Goal: Information Seeking & Learning: Learn about a topic

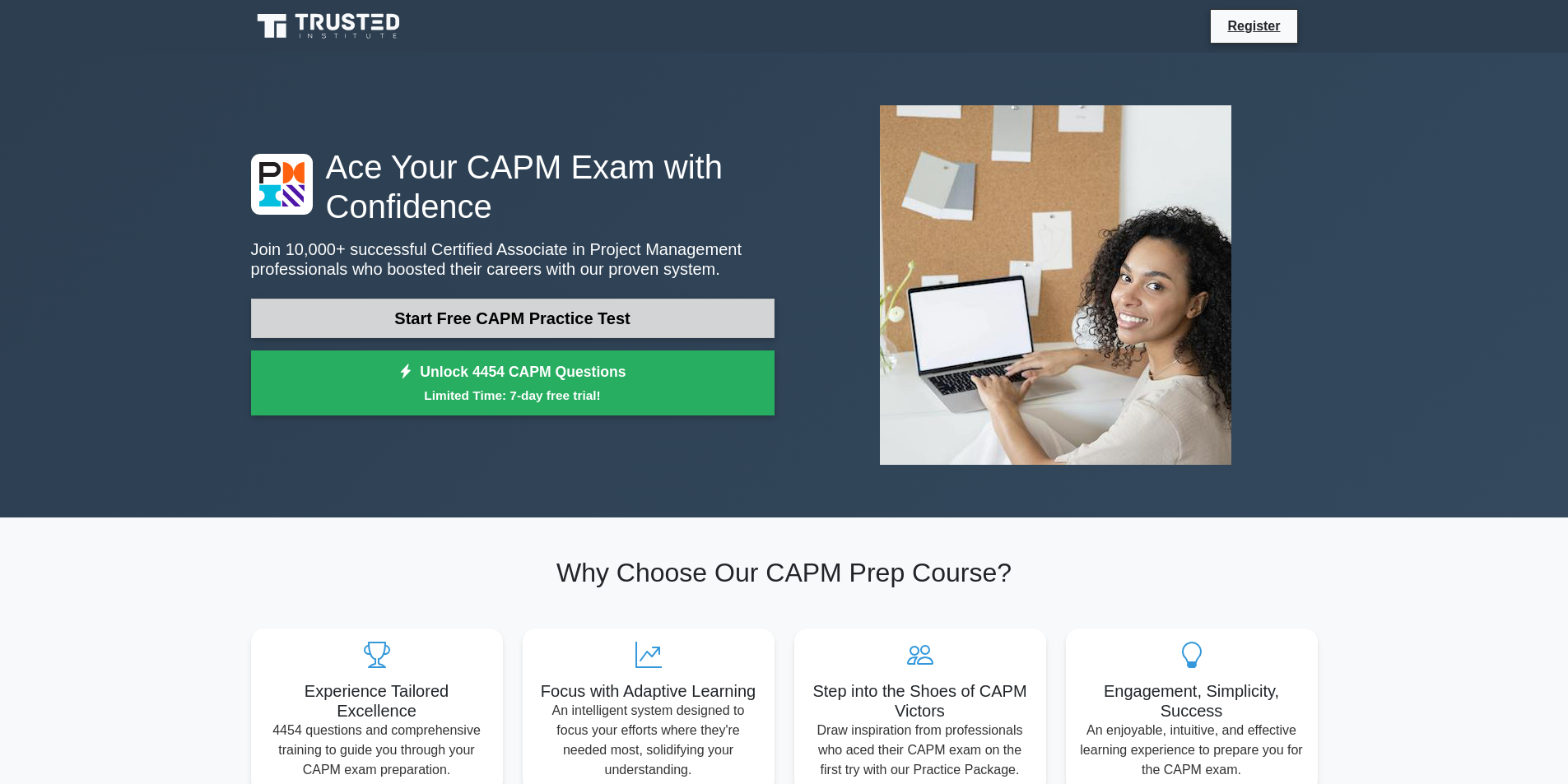
click at [468, 319] on link "Start Free CAPM Practice Test" at bounding box center [512, 318] width 523 height 40
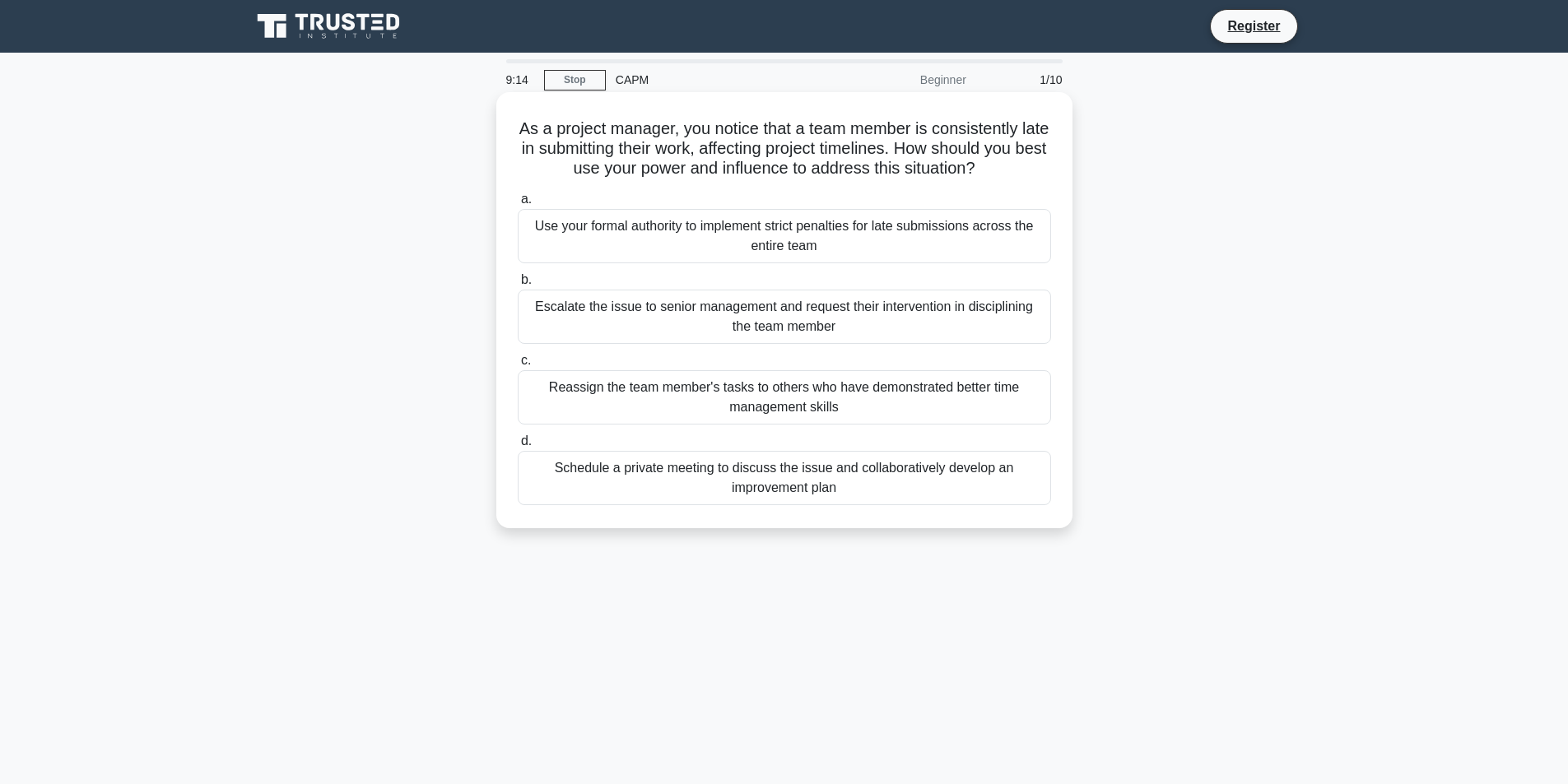
click at [527, 441] on span "d." at bounding box center [526, 440] width 11 height 14
click at [517, 441] on input "d. Schedule a private meeting to discuss the issue and collaboratively develop …" at bounding box center [517, 441] width 0 height 11
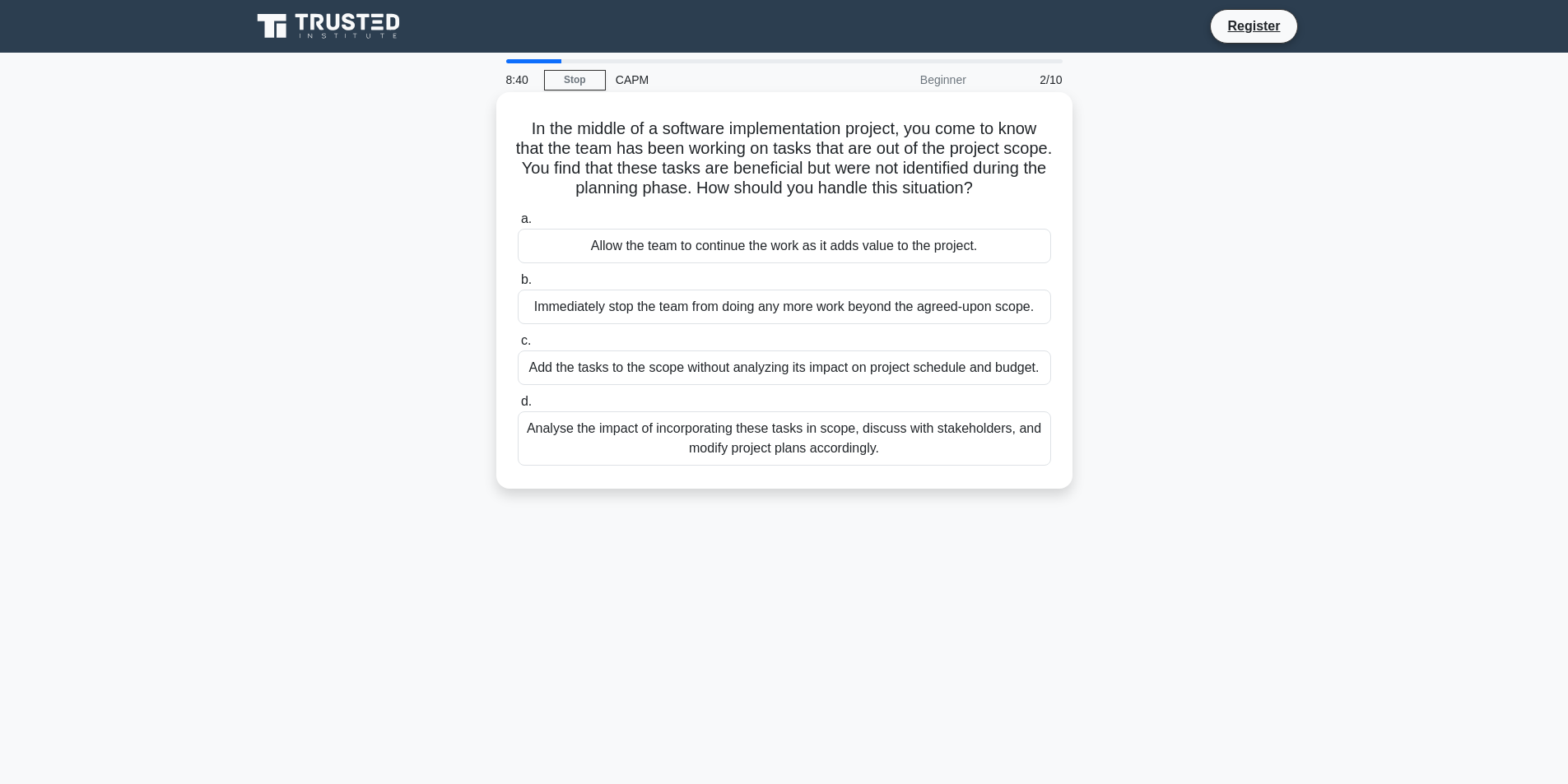
click at [527, 280] on span "b." at bounding box center [526, 279] width 11 height 14
click at [517, 280] on input "b. Immediately stop the team from doing any more work beyond the agreed-upon sc…" at bounding box center [517, 280] width 0 height 11
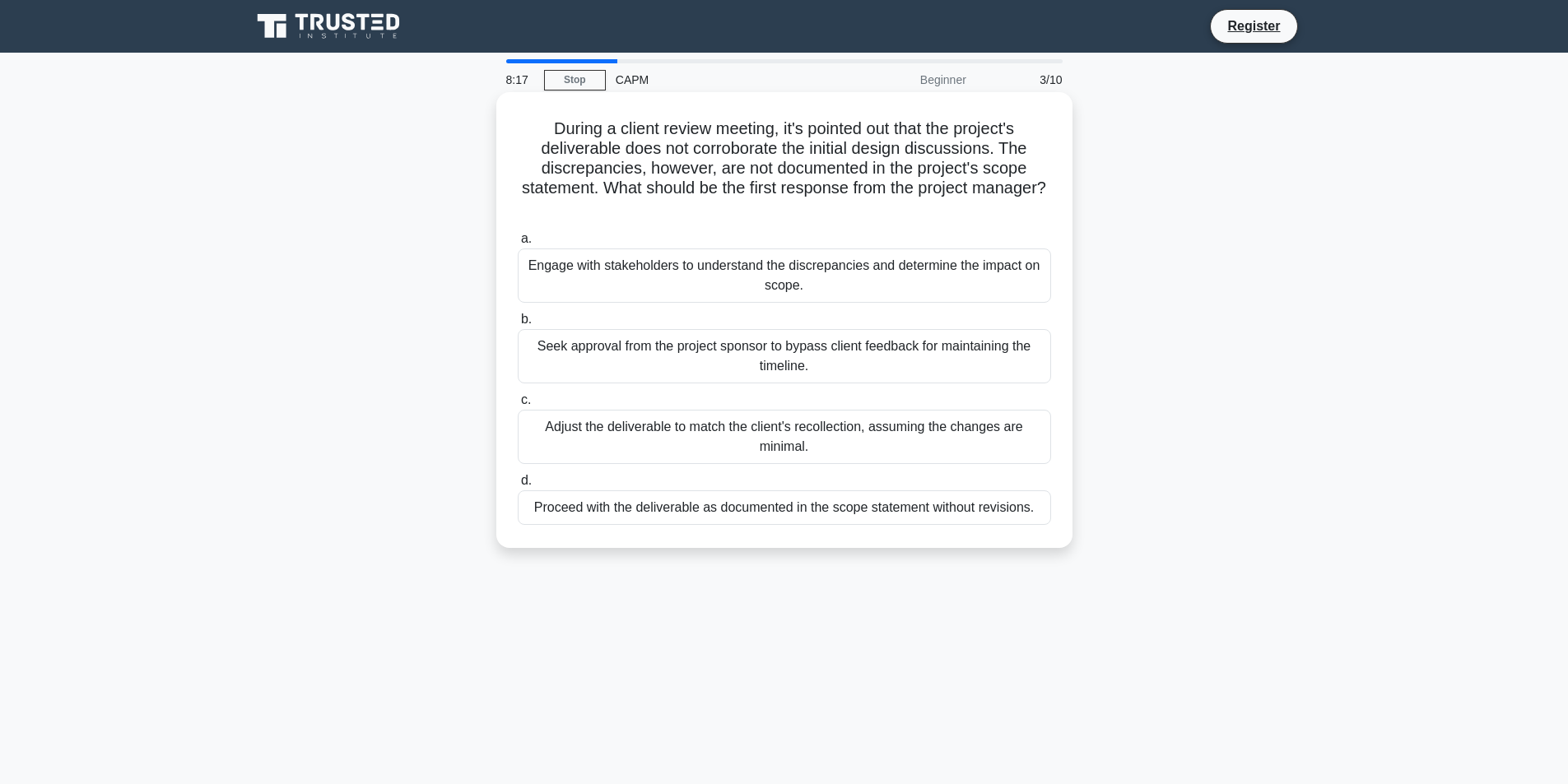
click at [534, 276] on div "Engage with stakeholders to understand the discrepancies and determine the impa…" at bounding box center [784, 275] width 533 height 54
click at [517, 244] on input "a. Engage with stakeholders to understand the discrepancies and determine the i…" at bounding box center [517, 238] width 0 height 11
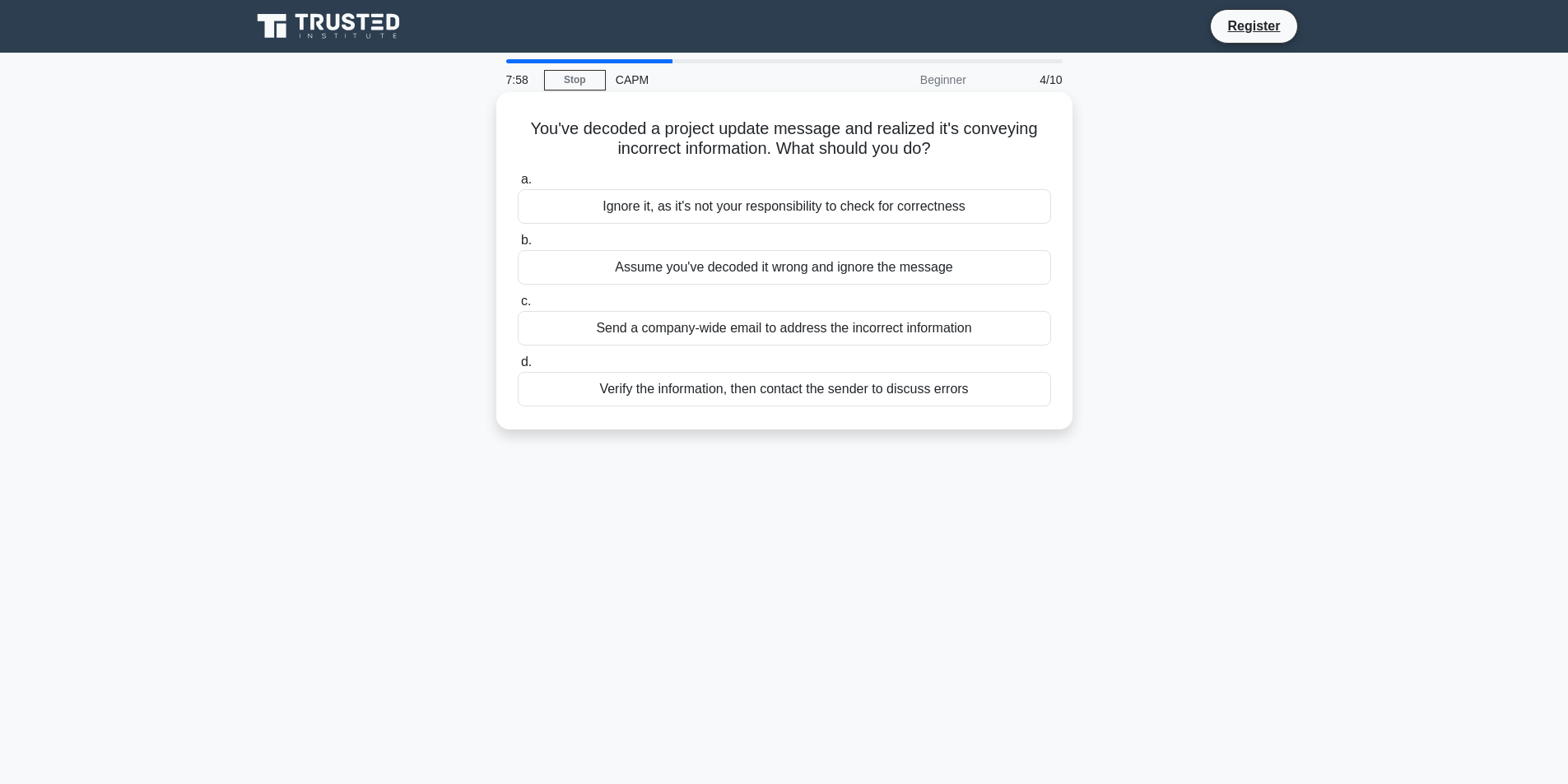
click at [607, 333] on div "Send a company-wide email to address the incorrect information" at bounding box center [784, 328] width 533 height 35
click at [517, 307] on input "c. Send a company-wide email to address the incorrect information" at bounding box center [517, 301] width 0 height 11
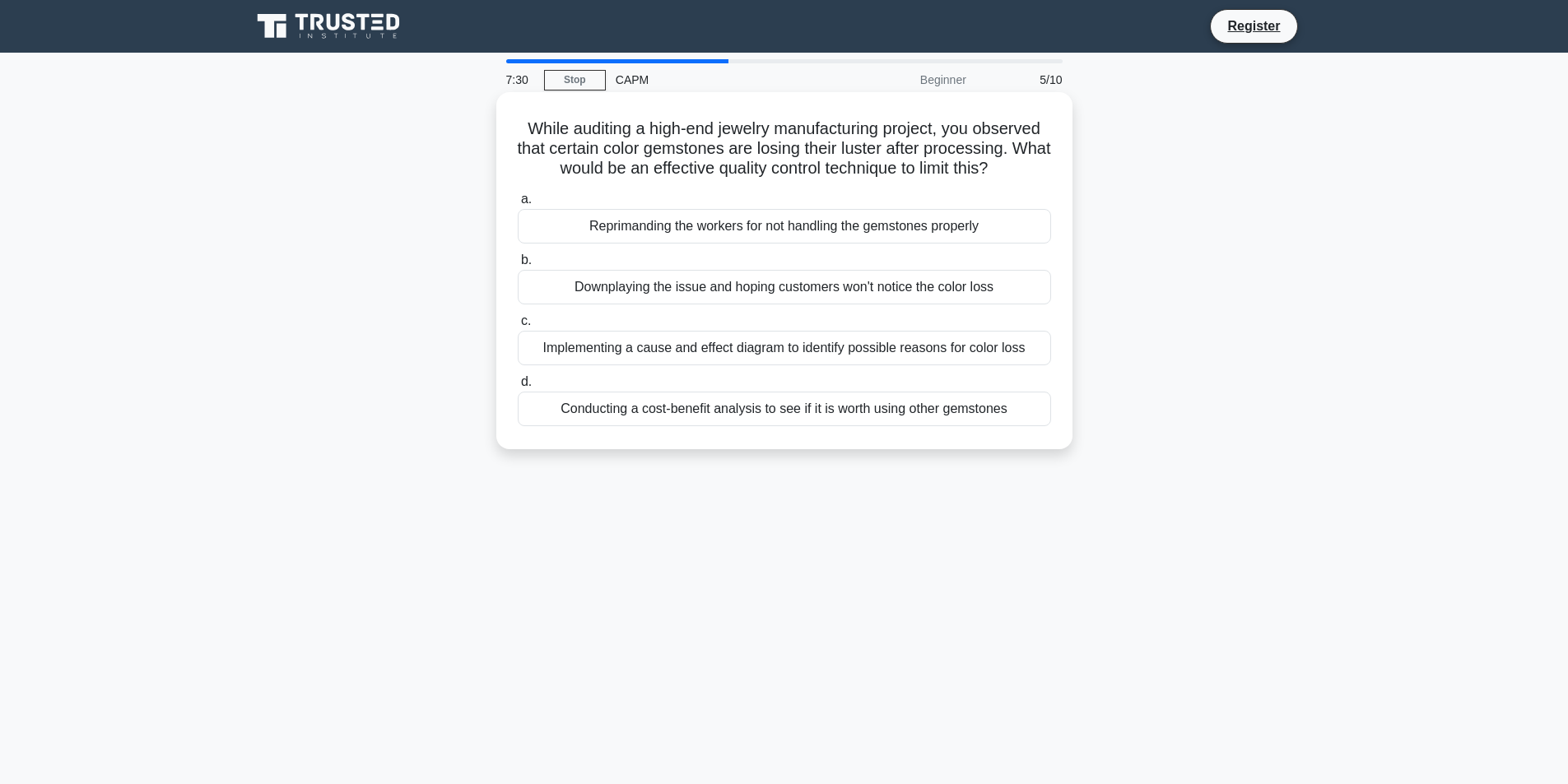
click at [675, 411] on div "Conducting a cost-benefit analysis to see if it is worth using other gemstones" at bounding box center [784, 408] width 533 height 35
click at [552, 380] on label "d. Conducting a cost-benefit analysis to see if it is worth using other gemston…" at bounding box center [784, 399] width 533 height 54
click at [517, 380] on input "d. Conducting a cost-benefit analysis to see if it is worth using other gemston…" at bounding box center [517, 381] width 0 height 11
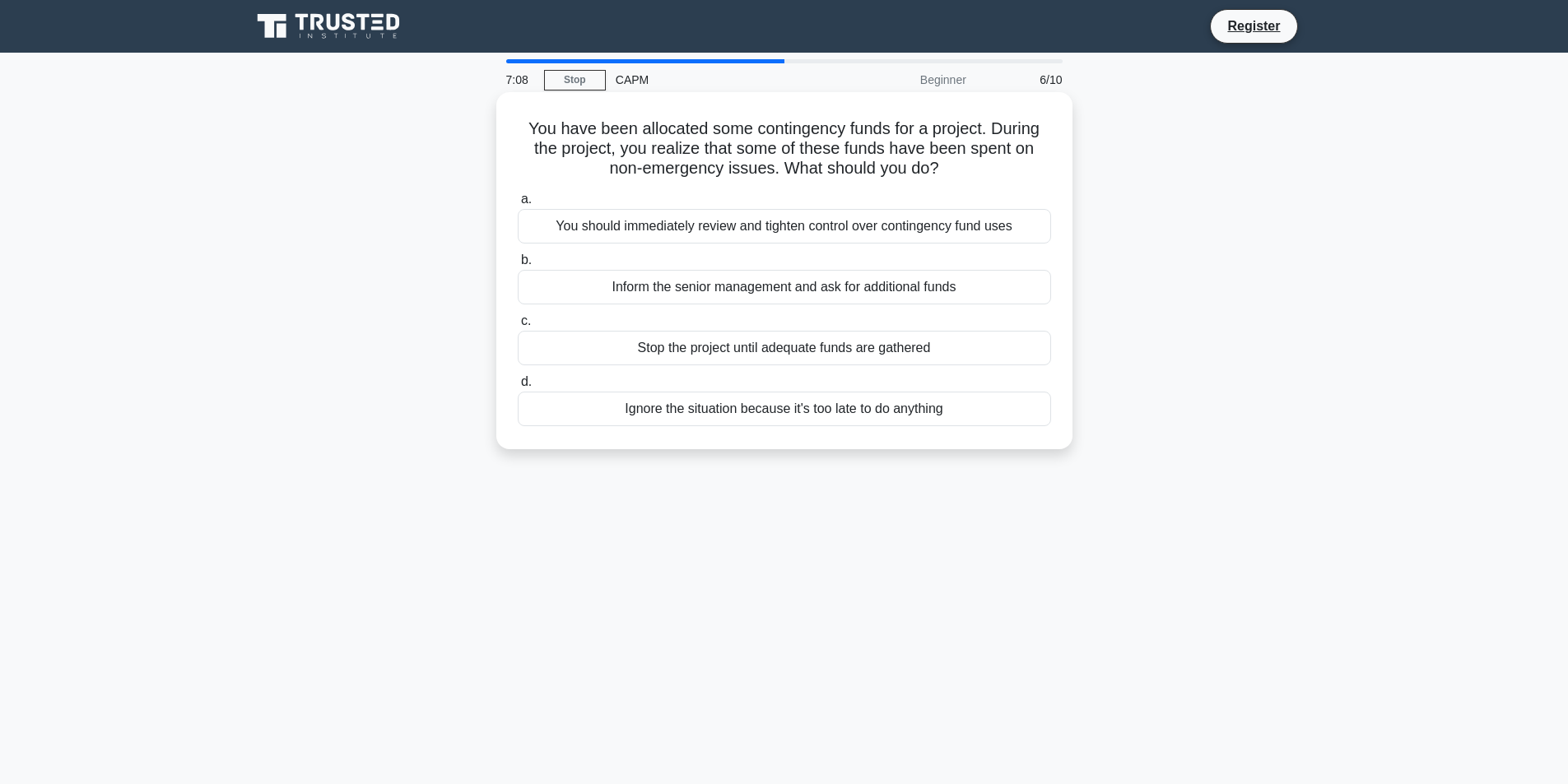
click at [642, 289] on div "Inform the senior management and ask for additional funds" at bounding box center [784, 286] width 533 height 35
click at [517, 266] on input "b. Inform the senior management and ask for additional funds" at bounding box center [517, 260] width 0 height 11
